Goal: Task Accomplishment & Management: Complete application form

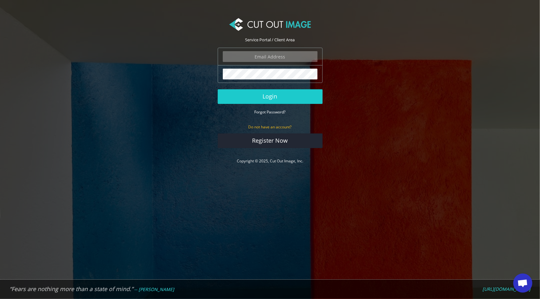
click at [265, 53] on input "email" at bounding box center [270, 56] width 95 height 11
type input "f.drachenfels@drachenfels-design.de"
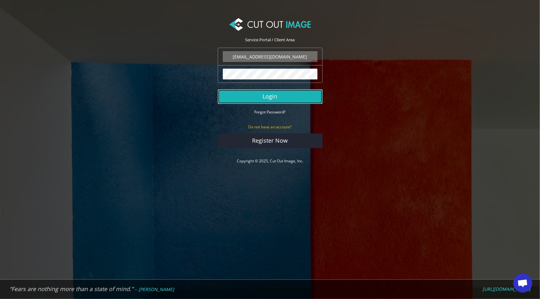
click at [280, 99] on button "Login" at bounding box center [270, 96] width 105 height 15
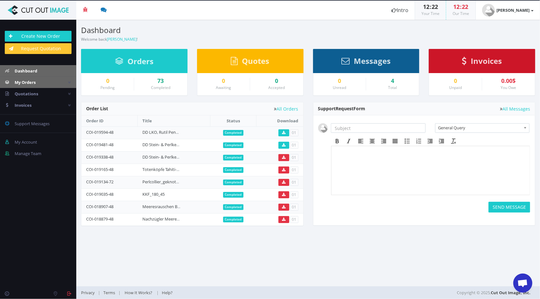
click at [32, 82] on span "My Orders" at bounding box center [25, 82] width 21 height 6
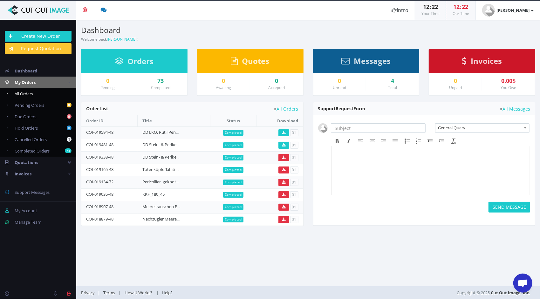
click at [35, 92] on link "All Orders" at bounding box center [38, 93] width 76 height 11
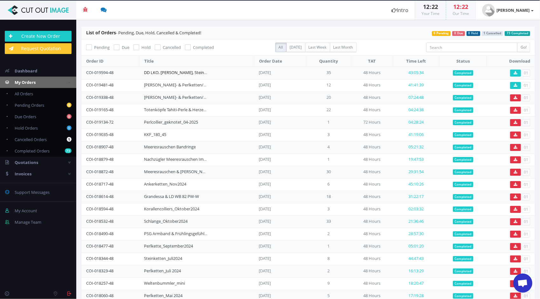
click at [167, 71] on link "DD LKO, [PERSON_NAME], Steinketten, Koralle-[PERSON_NAME] und weitere Raritäten" at bounding box center [225, 73] width 163 height 6
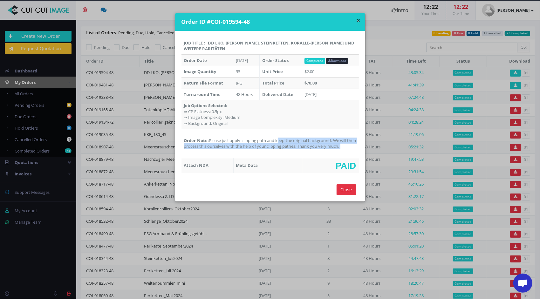
drag, startPoint x: 209, startPoint y: 139, endPoint x: 324, endPoint y: 155, distance: 116.5
click at [324, 155] on td "Order Note: Please just apply clipping path and keep the original background. W…" at bounding box center [270, 143] width 177 height 29
copy td "Please just apply clipping path and keep the original background. We will then …"
click at [357, 21] on button "×" at bounding box center [359, 20] width 4 height 7
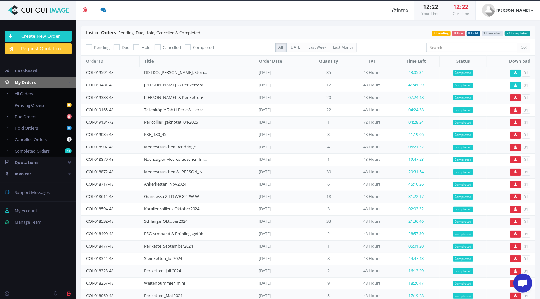
click at [268, 29] on header "List of Orders - Pending, Due, Hold, Cancelled & Completed! 73 Completed 1 Canc…" at bounding box center [308, 32] width 454 height 13
click at [42, 37] on link "Create New Order" at bounding box center [38, 36] width 67 height 11
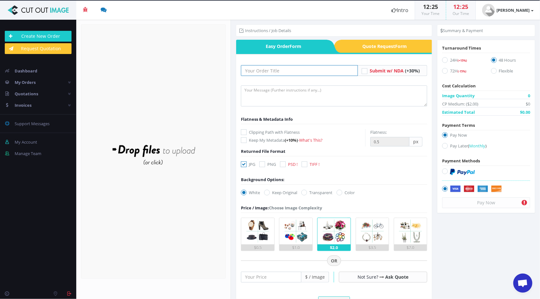
click at [276, 68] on input "text" at bounding box center [299, 70] width 117 height 11
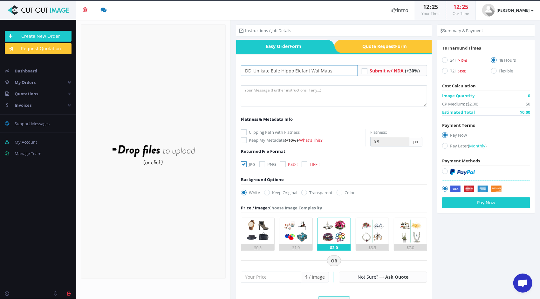
type input "DD_Unikate Eule Hippo Elefant Wal Maus"
click at [334, 95] on textarea at bounding box center [334, 96] width 186 height 21
paste textarea "Please just apply clipping path and keep the original background. We will then …"
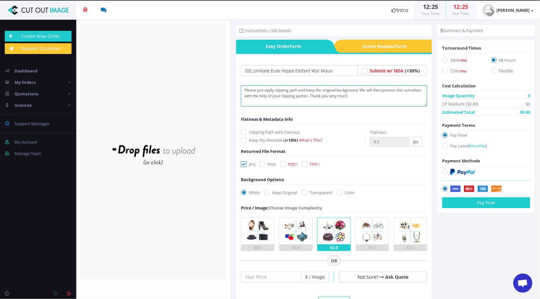
type textarea "Please just apply clipping path and keep the original background. We will then …"
click at [245, 132] on icon at bounding box center [244, 132] width 6 height 6
click at [245, 132] on input "Clipping Path with Flatness" at bounding box center [245, 132] width 4 height 4
checkbox input "true"
click at [270, 193] on label "Keep Original" at bounding box center [280, 192] width 33 height 6
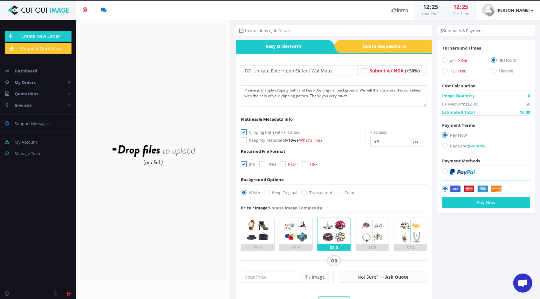
drag, startPoint x: 270, startPoint y: 193, endPoint x: 267, endPoint y: 190, distance: 4.3
click at [267, 190] on icon at bounding box center [267, 193] width 6 height 6
click at [267, 191] on input "Keep Original" at bounding box center [268, 193] width 4 height 4
radio input "true"
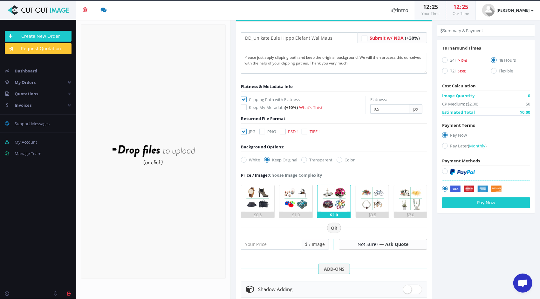
scroll to position [95, 0]
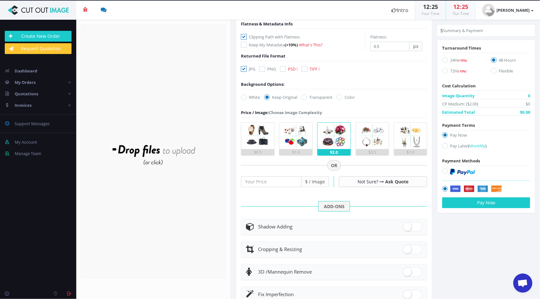
click at [442, 144] on icon at bounding box center [445, 146] width 6 height 6
click at [444, 144] on input "Pay Later ( Monthly )" at bounding box center [446, 146] width 4 height 4
radio input "true"
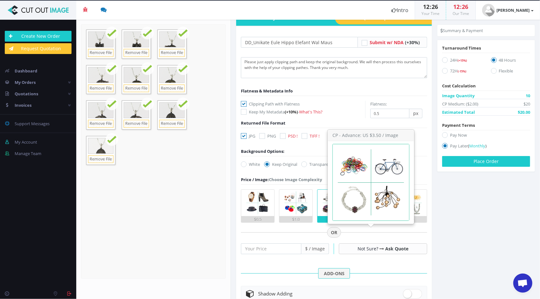
scroll to position [0, 0]
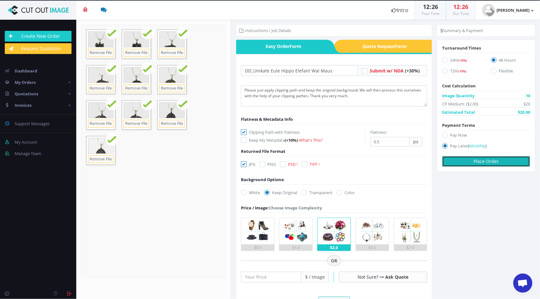
click at [488, 161] on button "Place Order" at bounding box center [486, 161] width 88 height 11
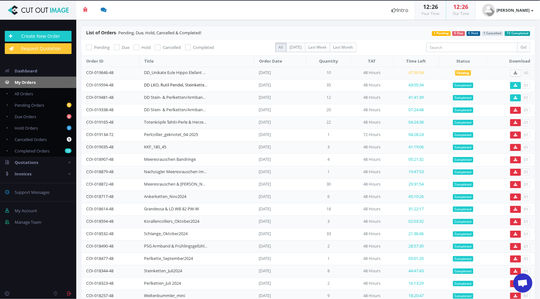
click at [192, 82] on link "DD LKO, Rutil Pendel, Steinketten, Koralle-Collier und weitere Raritäten" at bounding box center [210, 85] width 133 height 6
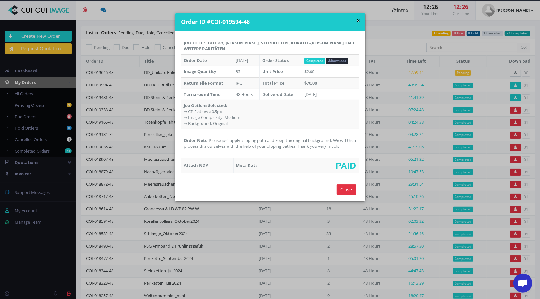
click at [357, 20] on button "×" at bounding box center [359, 20] width 4 height 7
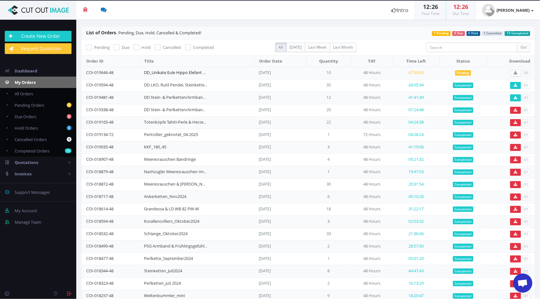
click at [196, 74] on link "DD_Unikate Eule Hippo Elefant Wal Maus" at bounding box center [182, 73] width 77 height 6
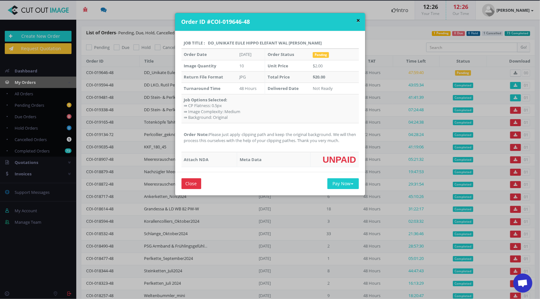
click at [357, 19] on button "×" at bounding box center [359, 20] width 4 height 7
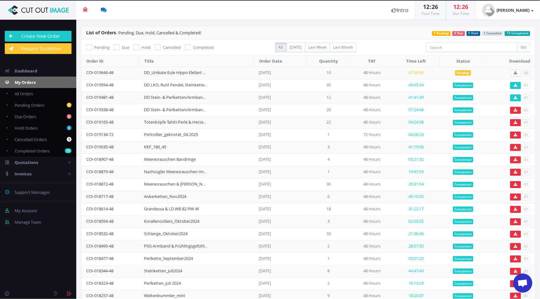
click at [258, 7] on header "Beta 3 You have 0 notifications Order #000148-48 is ready to download 1 minutes…" at bounding box center [270, 10] width 540 height 19
